Goal: Complete application form

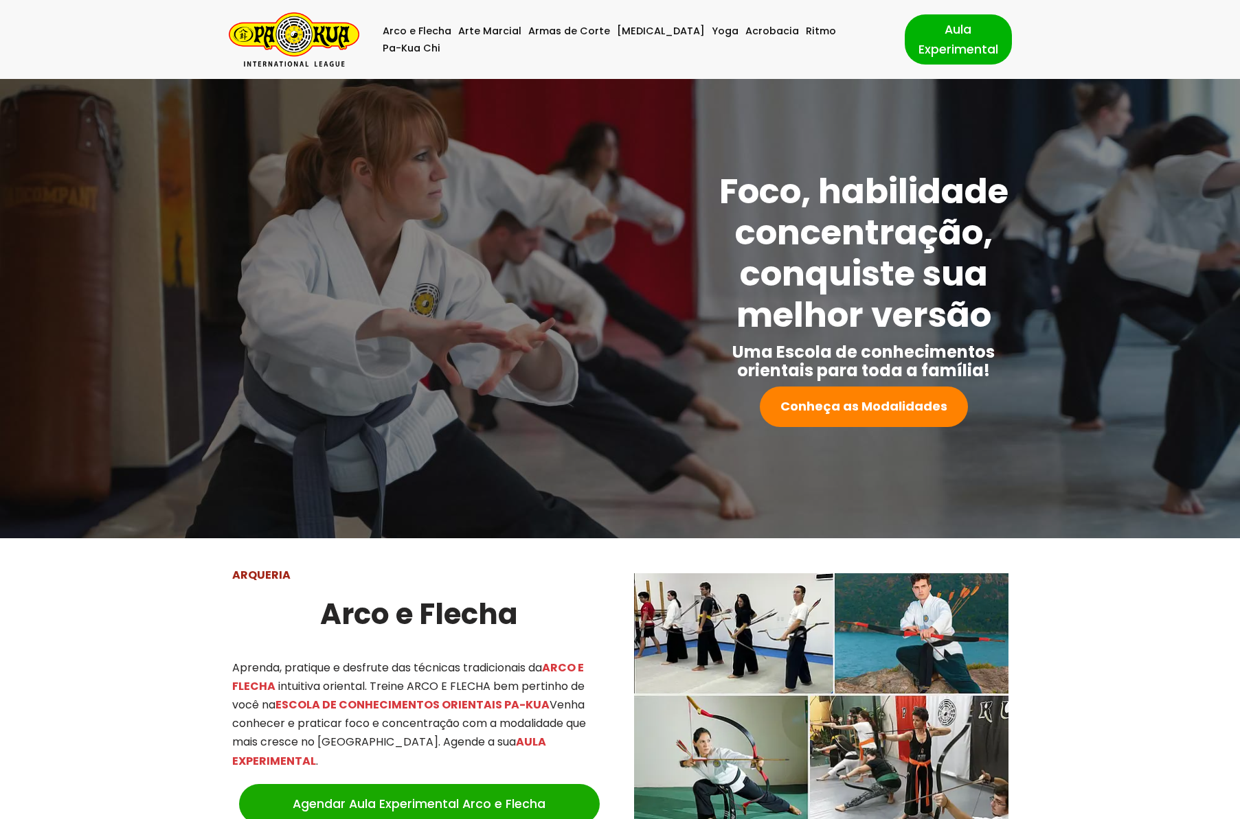
click at [929, 38] on link "Aula Experimental" at bounding box center [958, 38] width 107 height 49
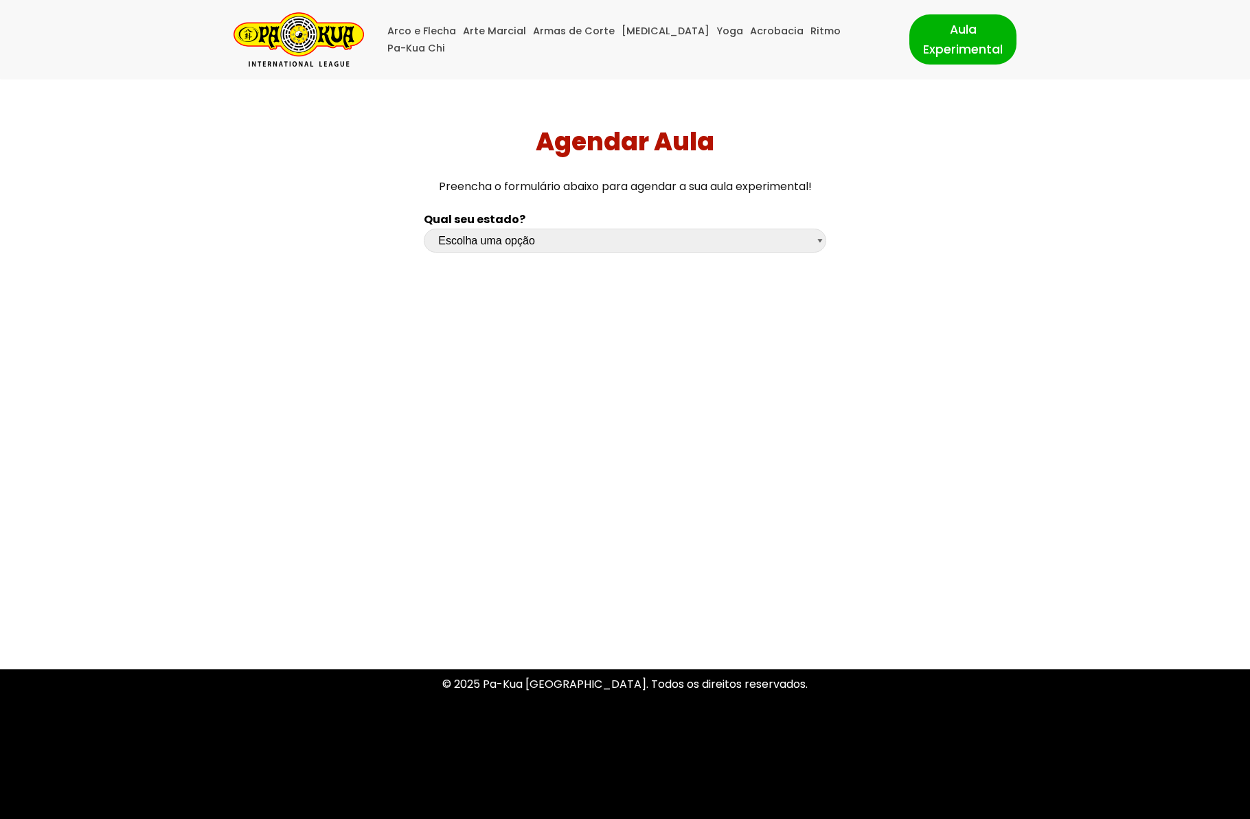
drag, startPoint x: 583, startPoint y: 223, endPoint x: 573, endPoint y: 235, distance: 15.1
click at [577, 230] on div "Qual seu estado? Escolha uma opção [GEOGRAPHIC_DATA] [GEOGRAPHIC_DATA] [GEOGRAP…" at bounding box center [625, 234] width 416 height 63
click at [573, 235] on select "Escolha uma opção [GEOGRAPHIC_DATA] [GEOGRAPHIC_DATA] [GEOGRAPHIC_DATA] [GEOGRA…" at bounding box center [625, 241] width 402 height 24
select select "rs"
click at [424, 229] on select "Escolha uma opção Rio Grande do Sul Santa Catarina Paraná São Paulo Rio de Jane…" at bounding box center [625, 241] width 402 height 24
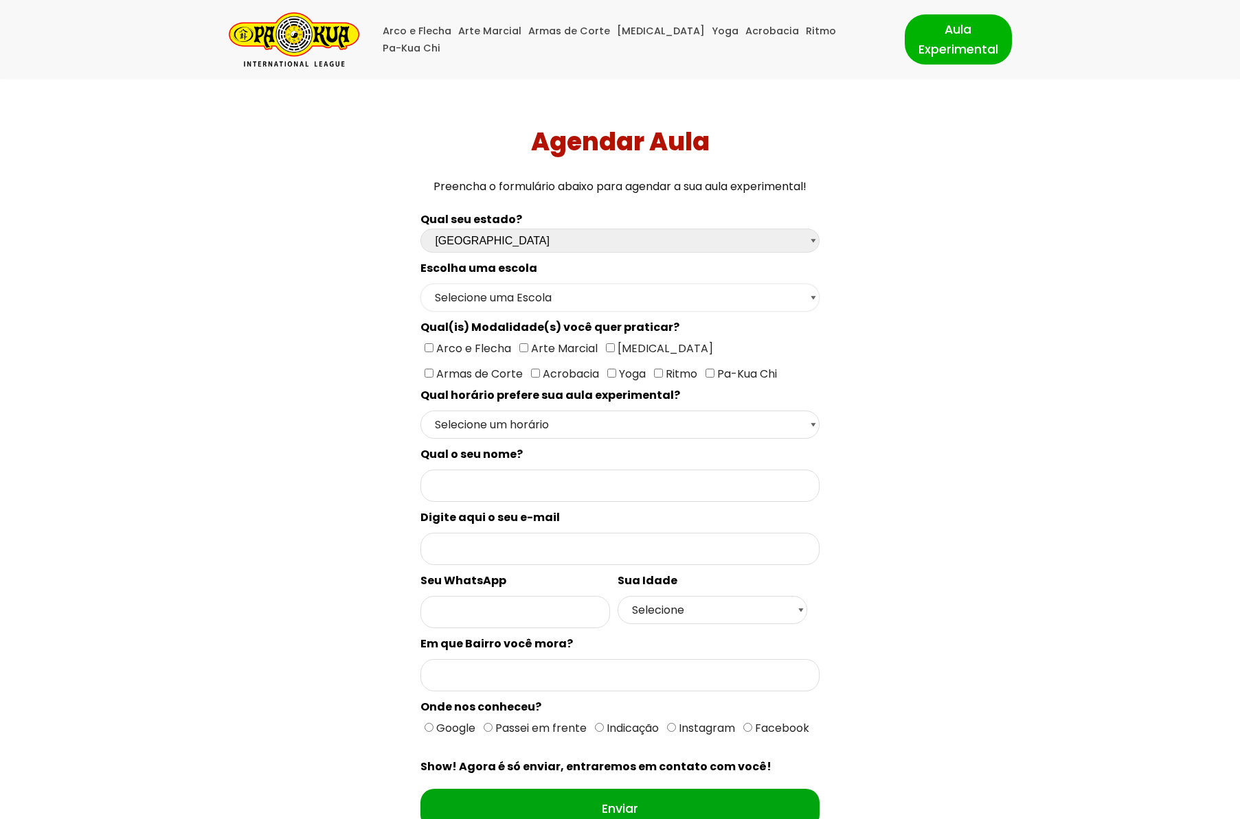
click at [552, 299] on select "Selecione uma Escola Campo Bom - Escola Campo Bom Canela - Escola Canela Canoas…" at bounding box center [619, 298] width 398 height 28
select select "São Leopoldo - Escola São Leopoldo"
click at [420, 284] on select "Selecione uma Escola Campo Bom - Escola Campo Bom Canela - Escola Canela Canoas…" at bounding box center [619, 298] width 398 height 28
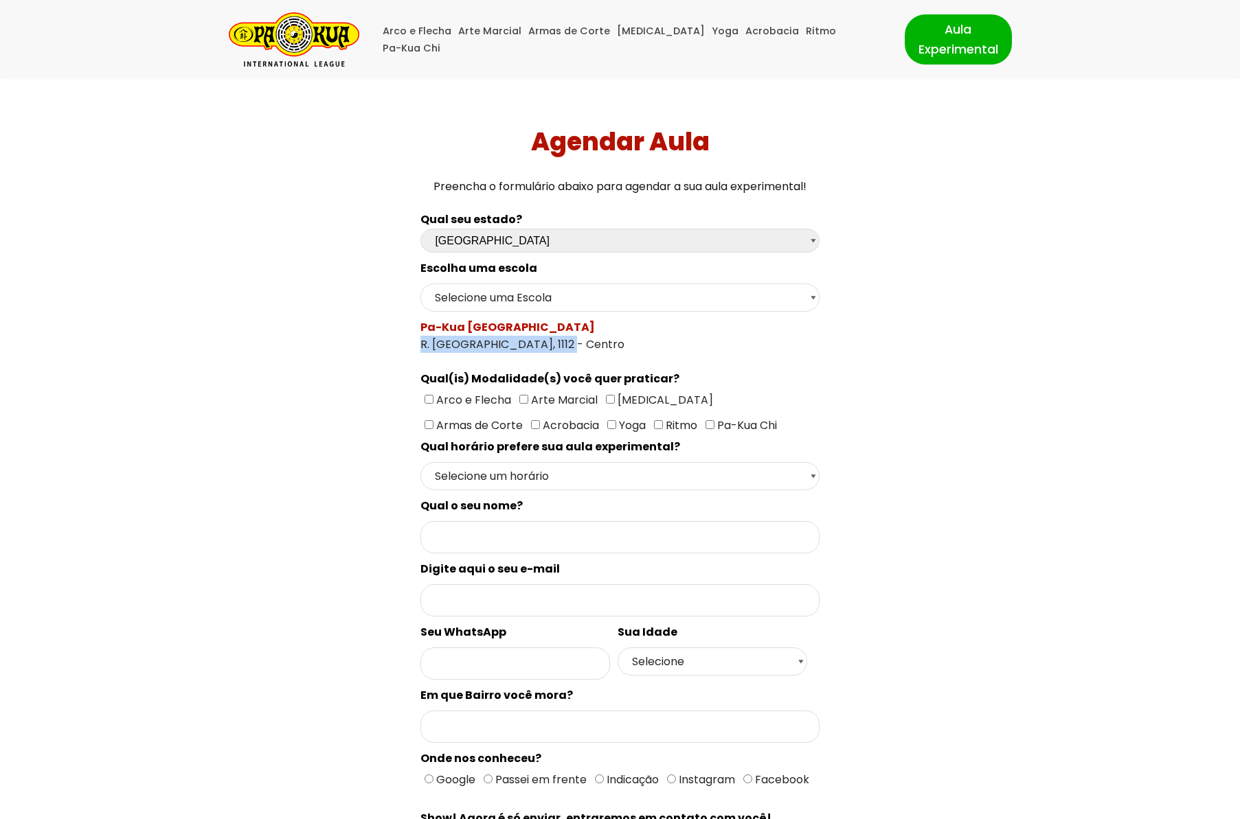
drag, startPoint x: 418, startPoint y: 345, endPoint x: 560, endPoint y: 343, distance: 141.5
click at [560, 343] on div "Qual seu estado? Escolha uma opção Rio Grande do Sul Santa Catarina Paraná São …" at bounding box center [619, 559] width 412 height 712
click at [295, 372] on div "Qual seu estado? Escolha uma opção Rio Grande do Sul Santa Catarina Paraná São …" at bounding box center [620, 559] width 868 height 712
click at [390, 400] on div "Qual seu estado? Escolha uma opção Rio Grande do Sul Santa Catarina Paraná São …" at bounding box center [620, 559] width 868 height 712
click at [654, 421] on input"] "Ritmo" at bounding box center [658, 424] width 9 height 9
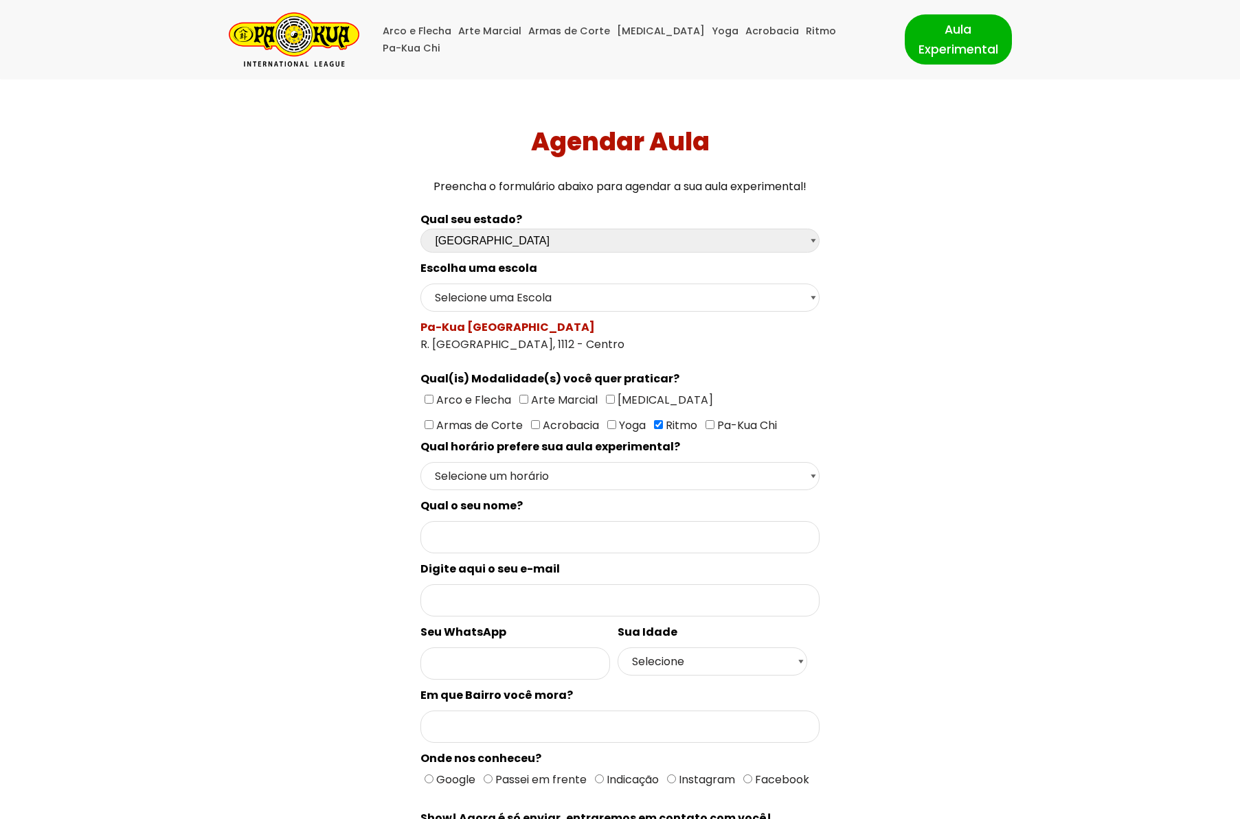
click at [654, 421] on input"] "Ritmo" at bounding box center [658, 424] width 9 height 9
checkbox input"] "false"
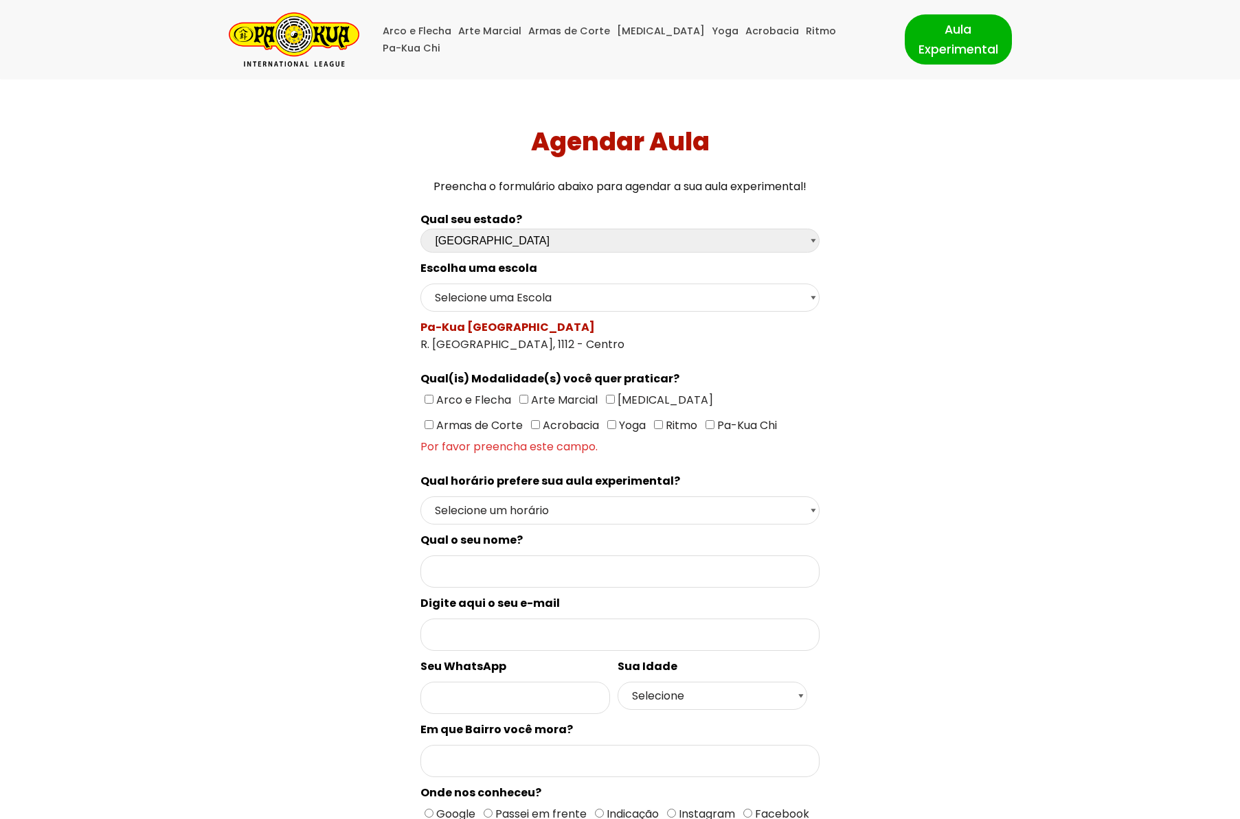
click at [354, 411] on div "Qual seu estado? Escolha uma opção Rio Grande do Sul Santa Catarina Paraná São …" at bounding box center [620, 576] width 868 height 747
